Goal: Information Seeking & Learning: Find specific fact

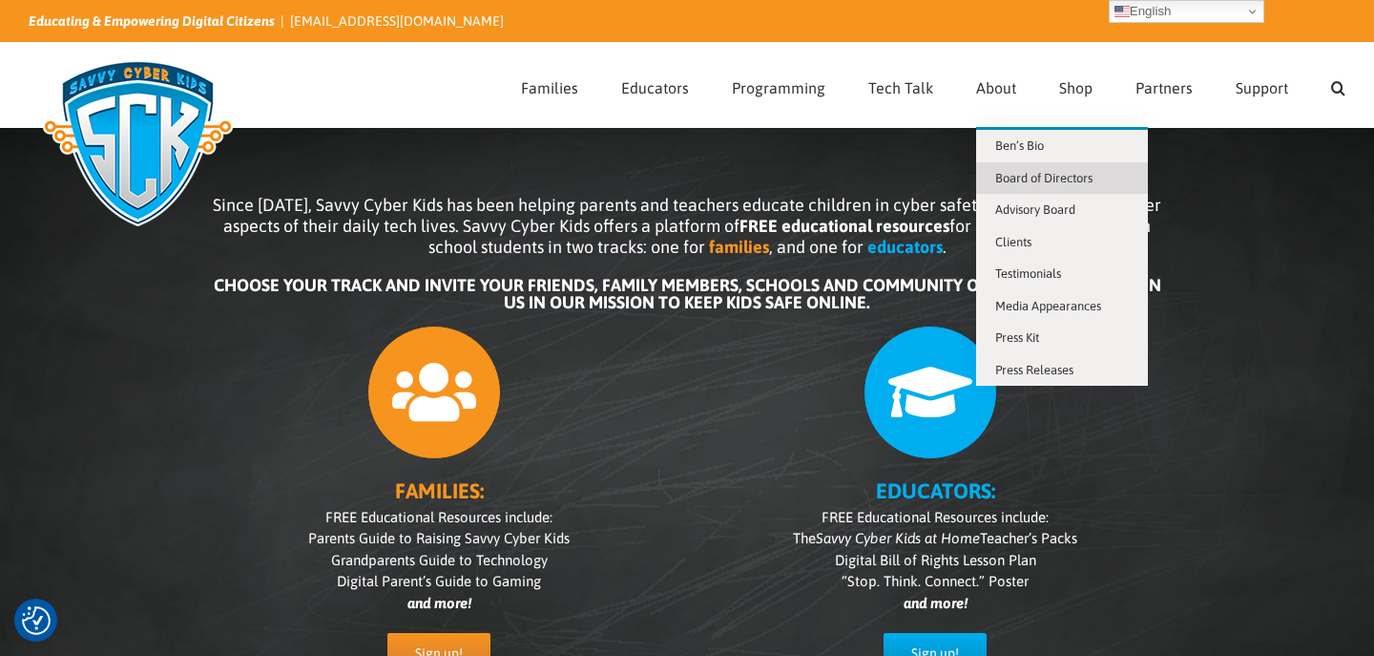
click at [1036, 175] on span "Board of Directors" at bounding box center [1044, 178] width 97 height 14
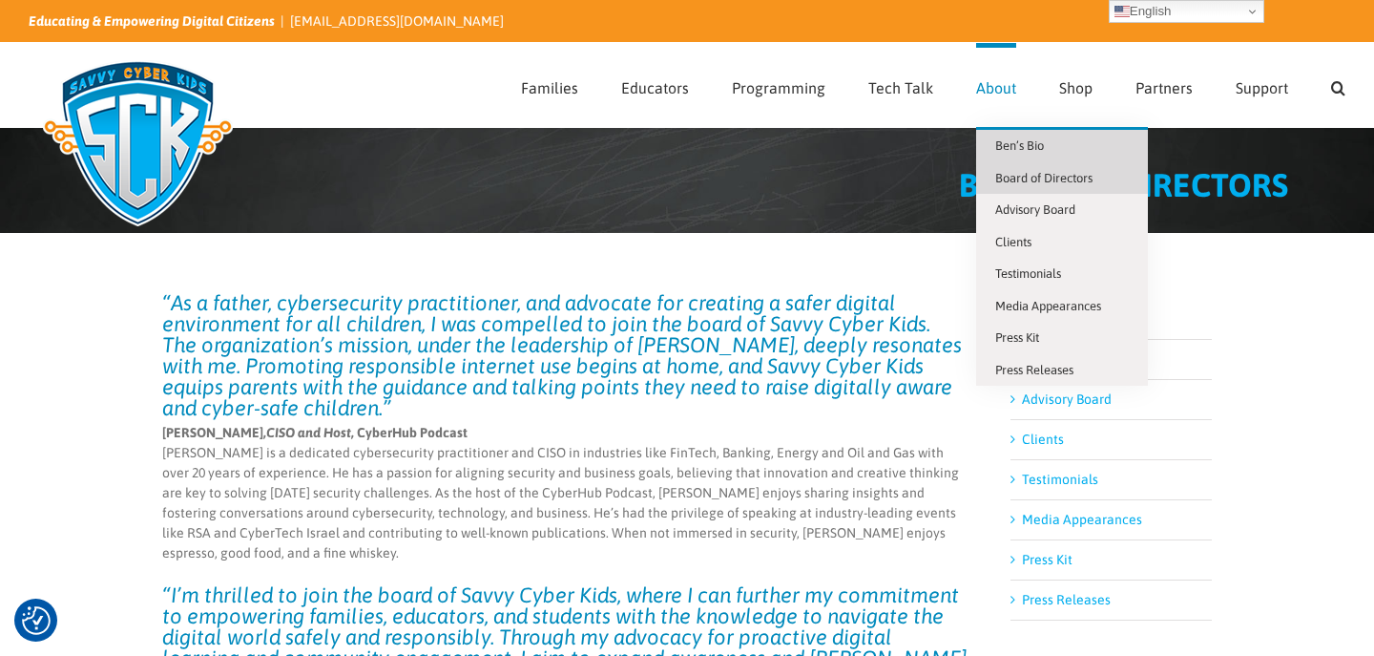
click at [1014, 136] on link "Ben’s Bio" at bounding box center [1062, 146] width 172 height 32
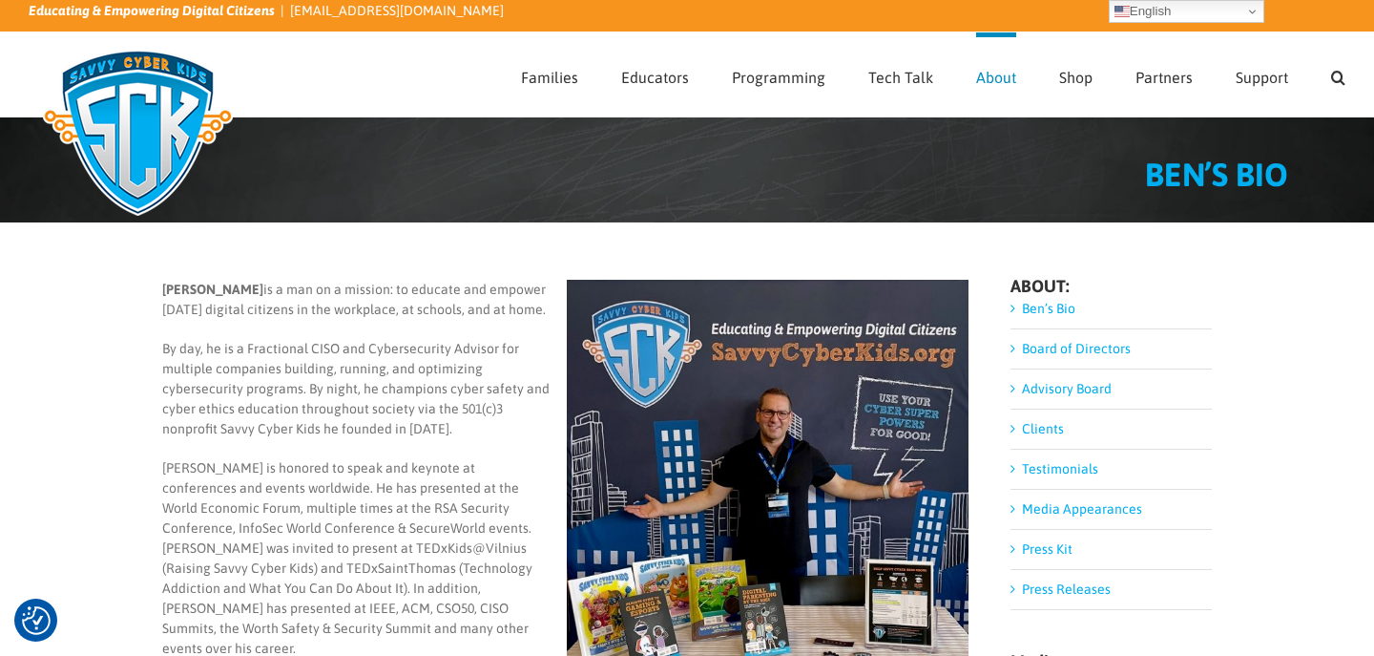
scroll to position [8, 0]
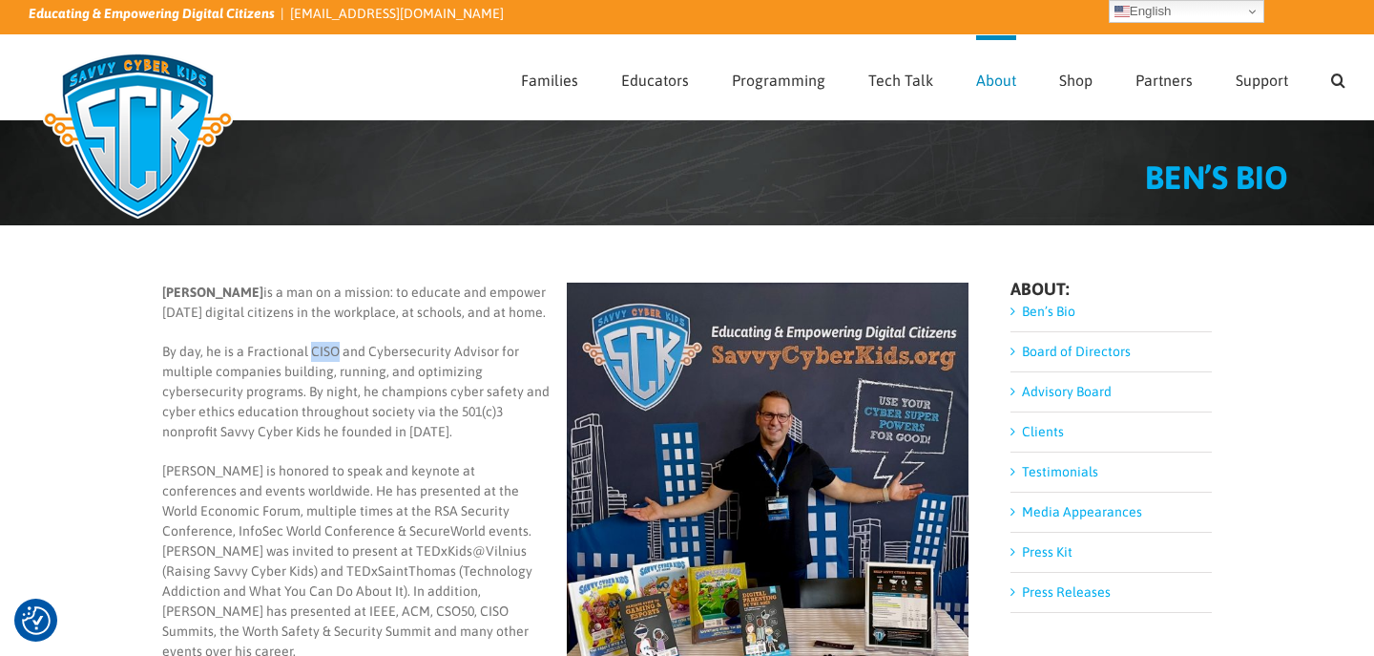
drag, startPoint x: 310, startPoint y: 349, endPoint x: 337, endPoint y: 348, distance: 26.7
click at [337, 348] on span "By day, he is a Fractional CISO and Cybersecurity Advisor for multiple companie…" at bounding box center [356, 391] width 388 height 95
copy span "CISO"
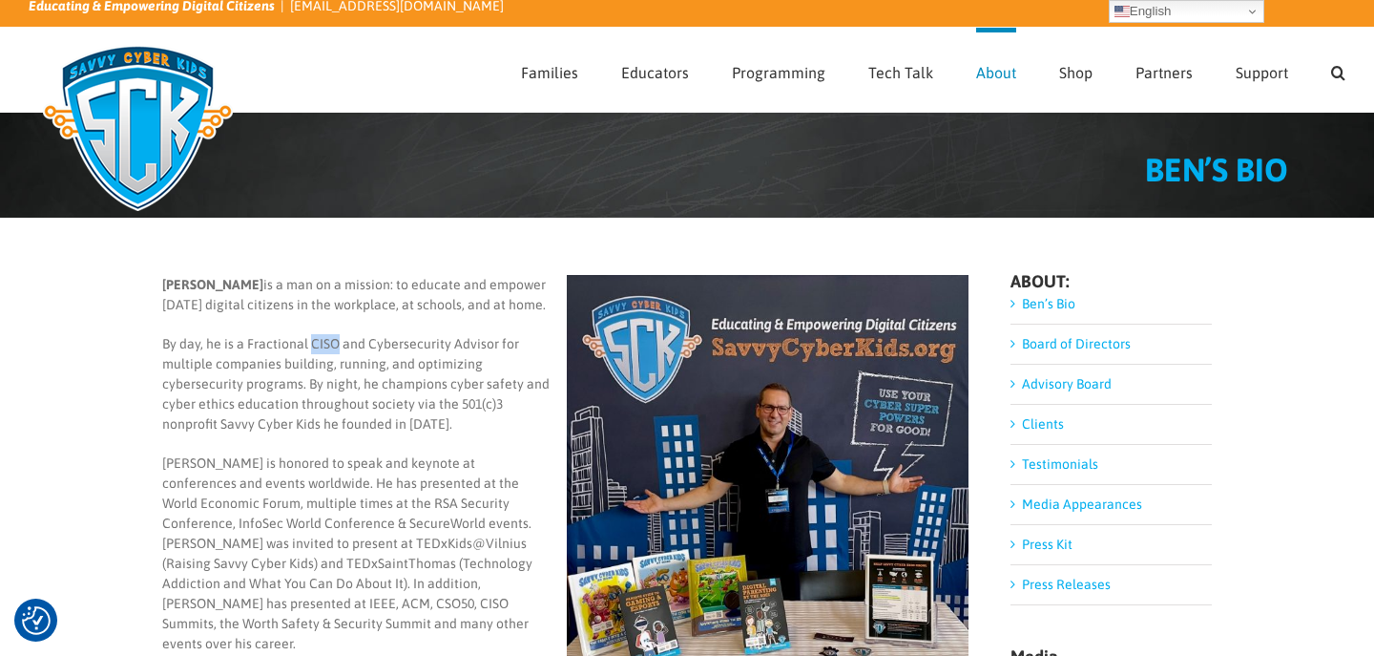
scroll to position [23, 0]
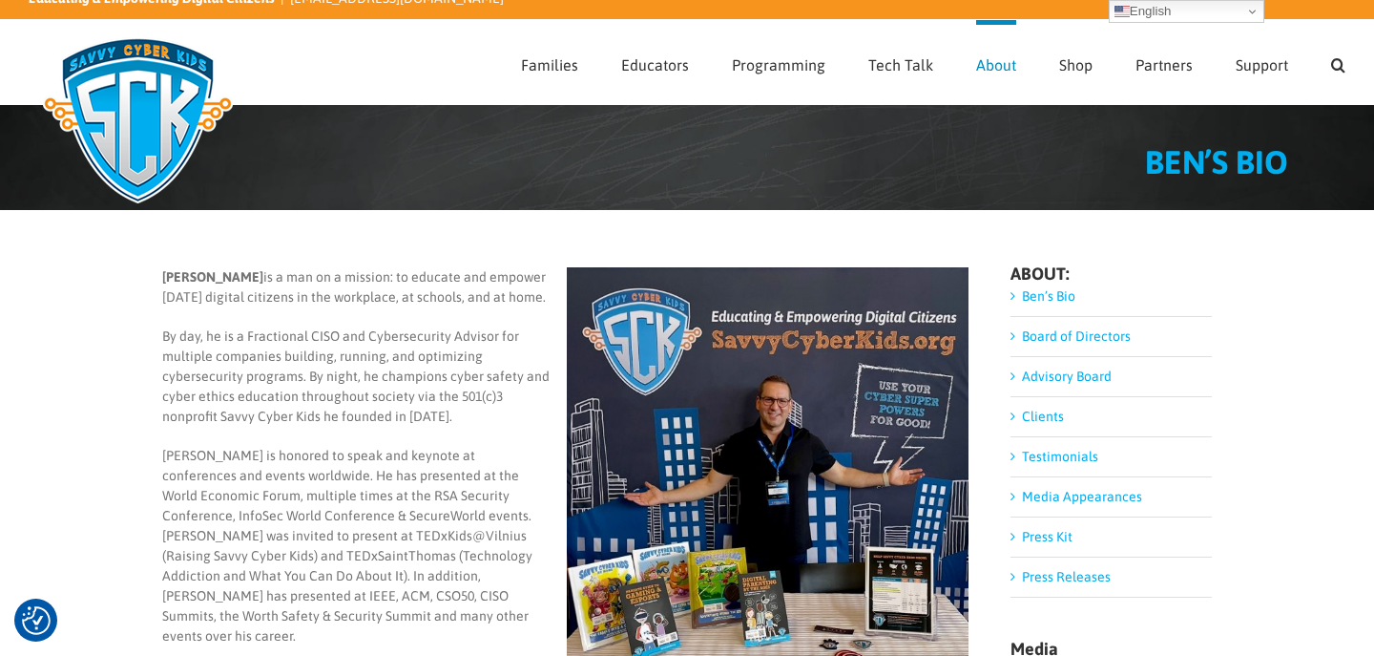
click at [374, 343] on span "By day, he is a Fractional CISO and Cybersecurity Advisor for multiple companie…" at bounding box center [356, 375] width 388 height 95
drag, startPoint x: 370, startPoint y: 336, endPoint x: 493, endPoint y: 328, distance: 123.4
click at [493, 328] on span "By day, he is a Fractional CISO and Cybersecurity Advisor for multiple companie…" at bounding box center [356, 375] width 388 height 95
copy span "Cybersecurity Advisor"
